Goal: Task Accomplishment & Management: Use online tool/utility

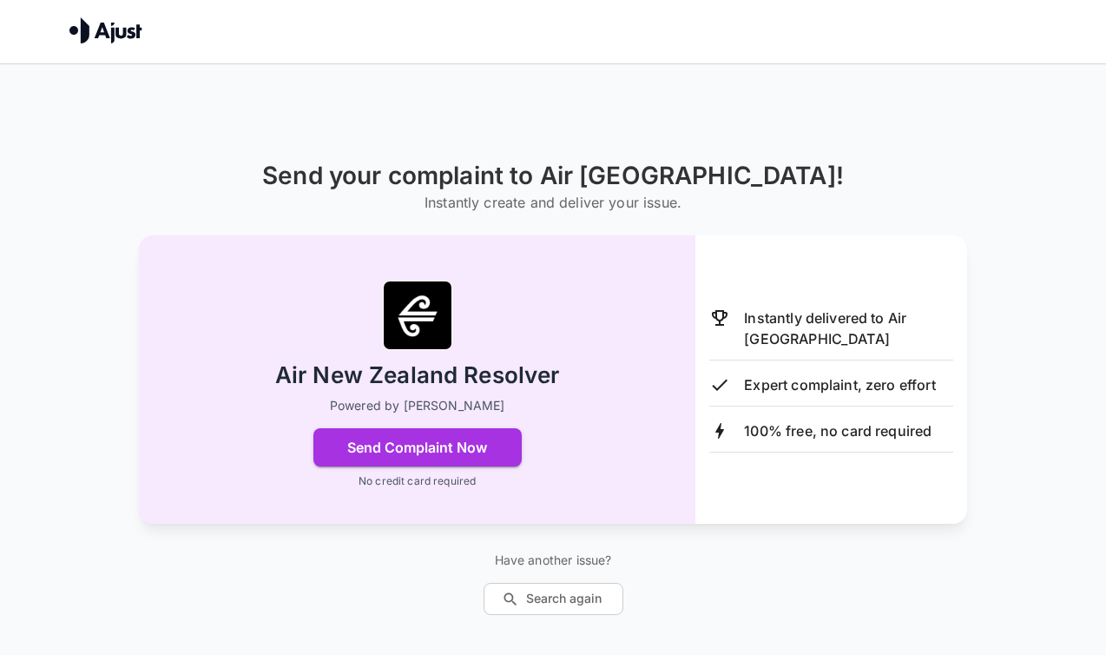
click at [183, 29] on div at bounding box center [311, 29] width 484 height 41
click at [761, 326] on p "Instantly delivered to Air [GEOGRAPHIC_DATA]" at bounding box center [848, 328] width 209 height 42
drag, startPoint x: 846, startPoint y: 385, endPoint x: 888, endPoint y: 385, distance: 42.6
click at [888, 384] on p "Expert complaint, zero effort" at bounding box center [839, 384] width 191 height 21
click at [667, 185] on h1 "Send your complaint to Air [GEOGRAPHIC_DATA]!" at bounding box center [553, 175] width 582 height 29
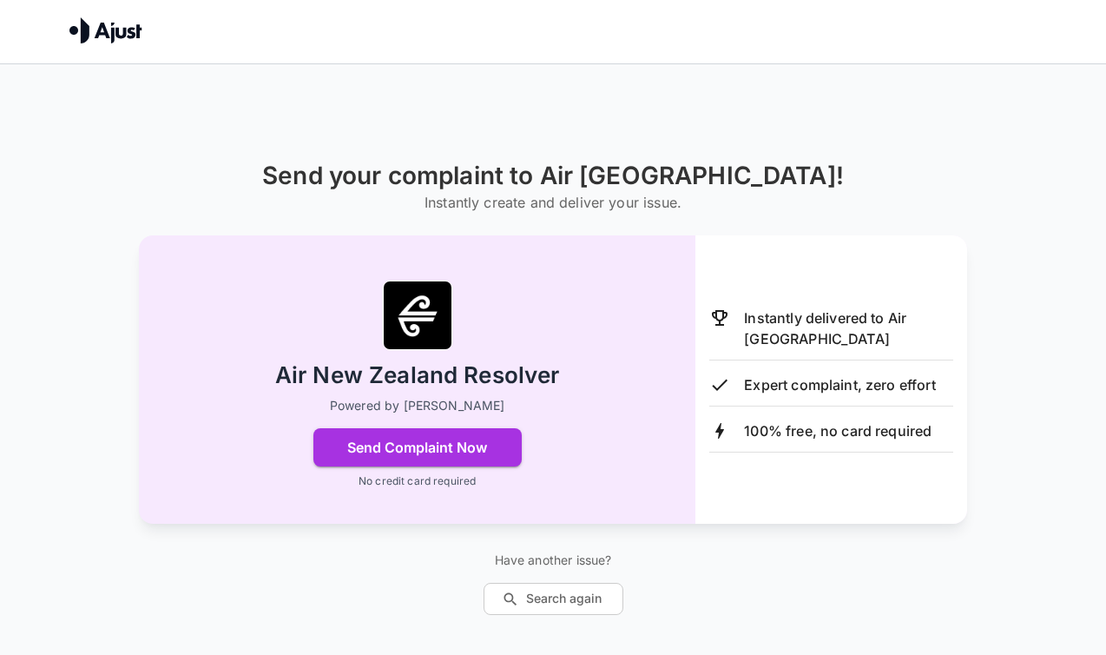
click at [667, 185] on h1 "Send your complaint to Air [GEOGRAPHIC_DATA]!" at bounding box center [553, 175] width 582 height 29
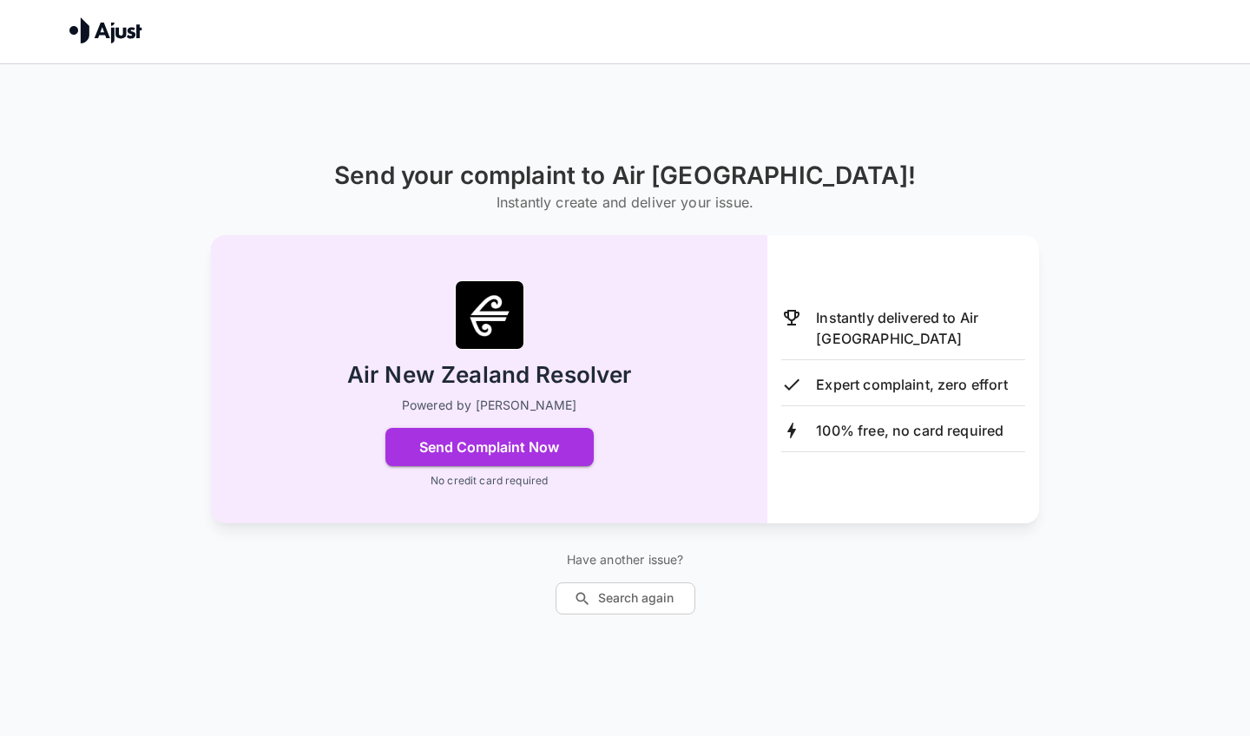
click at [493, 313] on img at bounding box center [489, 314] width 69 height 69
click at [644, 233] on div "Send your complaint to Air [GEOGRAPHIC_DATA]! Instantly create and deliver your…" at bounding box center [625, 387] width 1042 height 453
click at [643, 242] on div at bounding box center [489, 379] width 557 height 289
click at [670, 599] on button "Search again" at bounding box center [626, 599] width 140 height 32
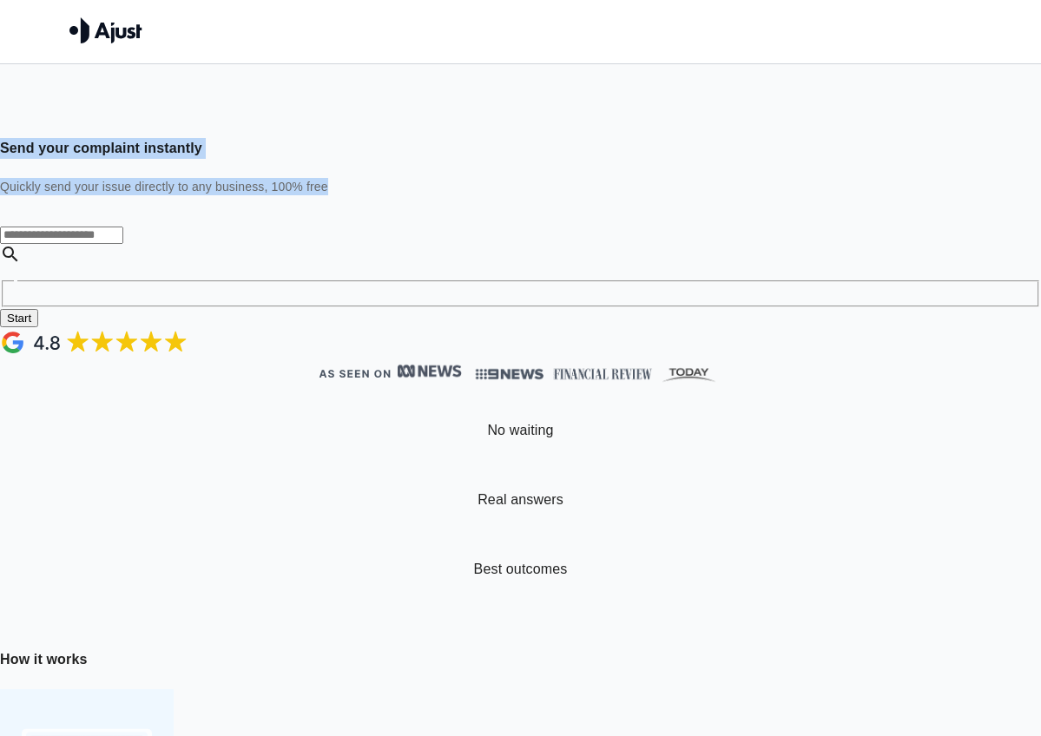
drag, startPoint x: 59, startPoint y: 254, endPoint x: -46, endPoint y: 130, distance: 162.0
